Goal: Information Seeking & Learning: Stay updated

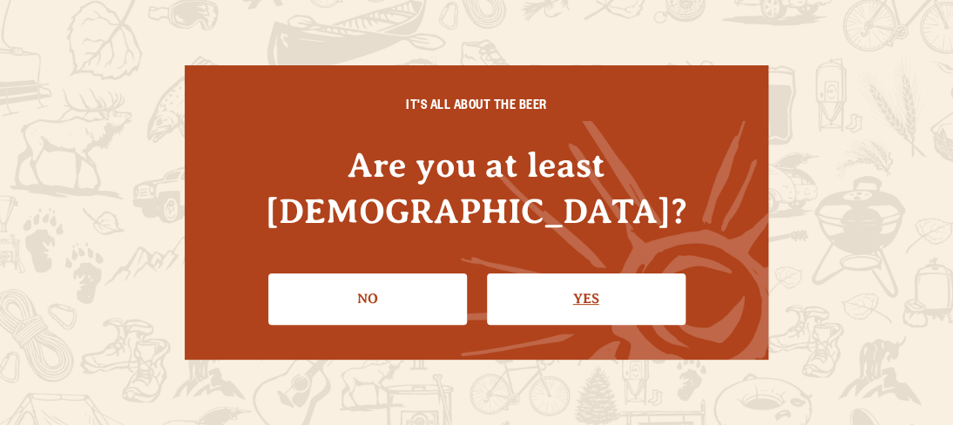
click at [593, 278] on link "Yes" at bounding box center [586, 298] width 199 height 51
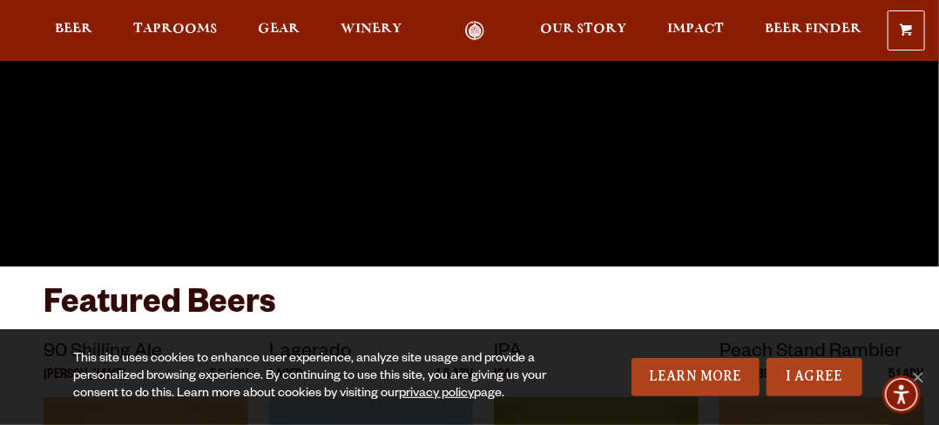
scroll to position [348, 0]
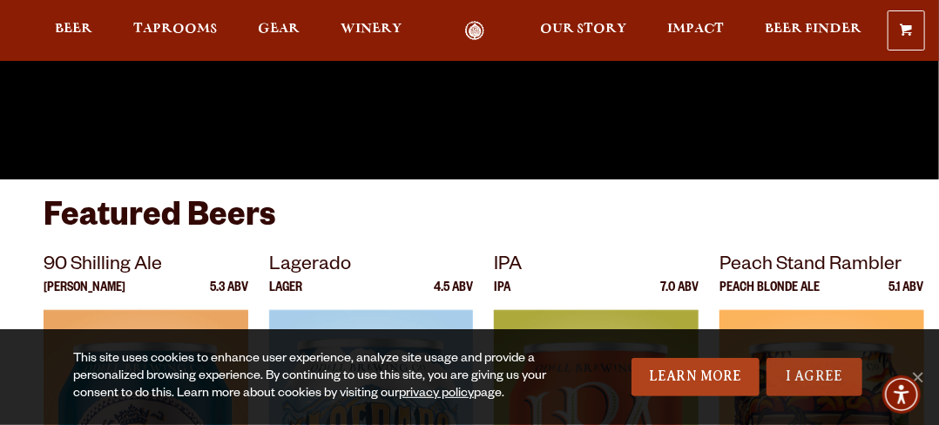
click at [796, 382] on link "I Agree" at bounding box center [814, 377] width 96 height 38
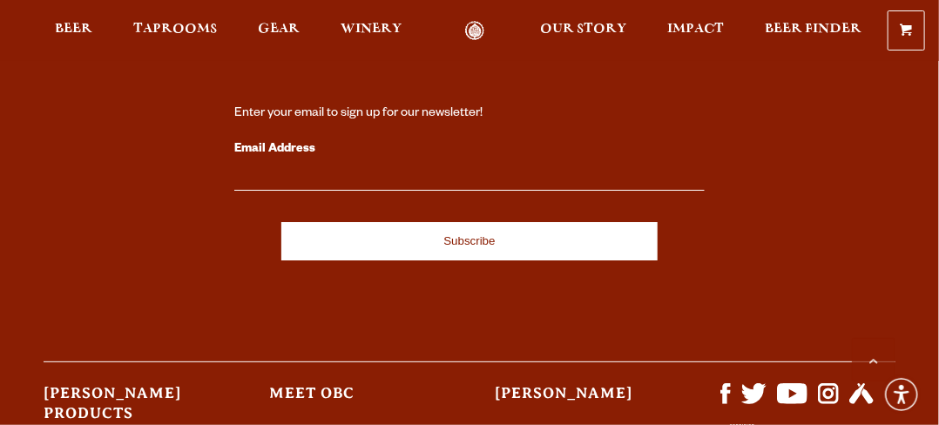
scroll to position [4616, 0]
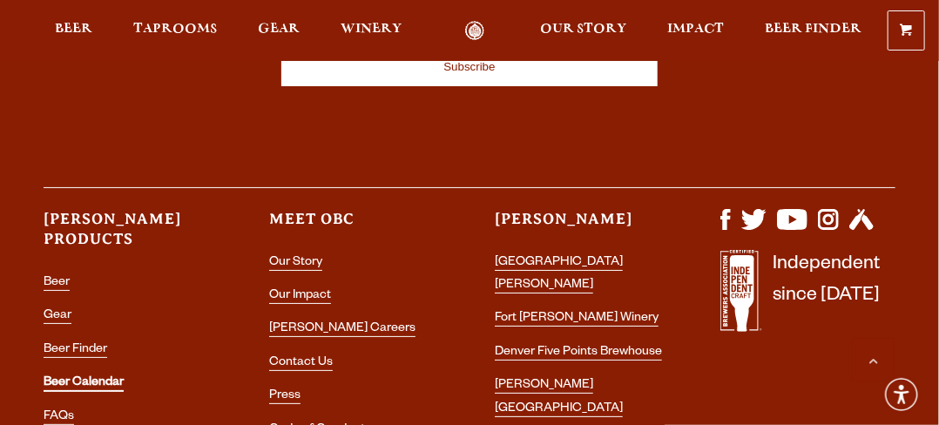
click at [108, 376] on link "Beer Calendar" at bounding box center [84, 384] width 80 height 16
